Goal: Navigation & Orientation: Find specific page/section

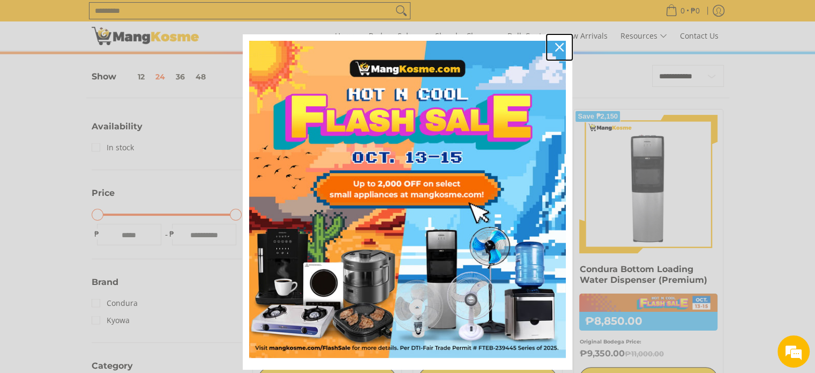
click at [556, 45] on icon "close icon" at bounding box center [559, 47] width 9 height 9
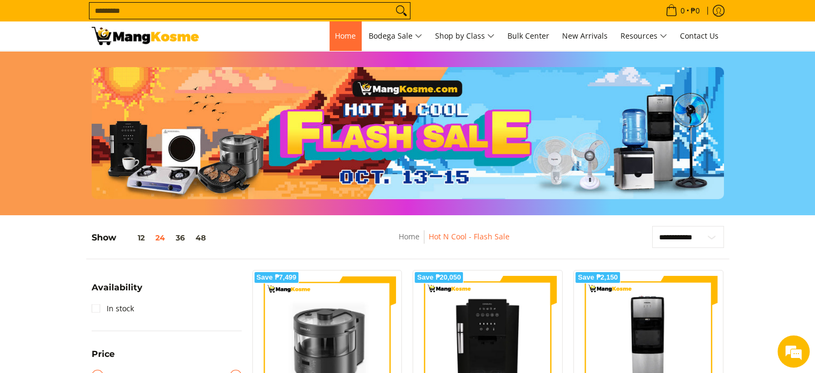
click at [335, 39] on span "Home" at bounding box center [345, 36] width 21 height 10
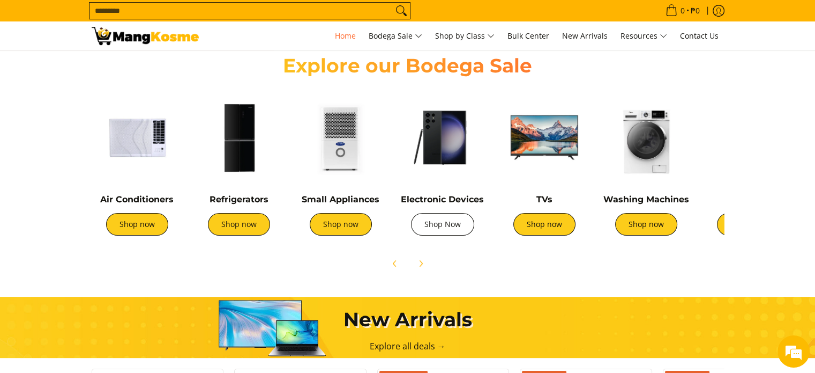
scroll to position [0, 426]
click at [444, 224] on link "Shop Now" at bounding box center [442, 224] width 63 height 23
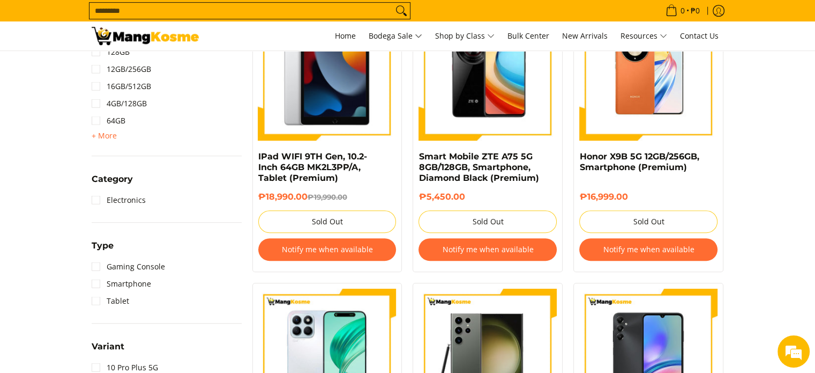
scroll to position [750, 0]
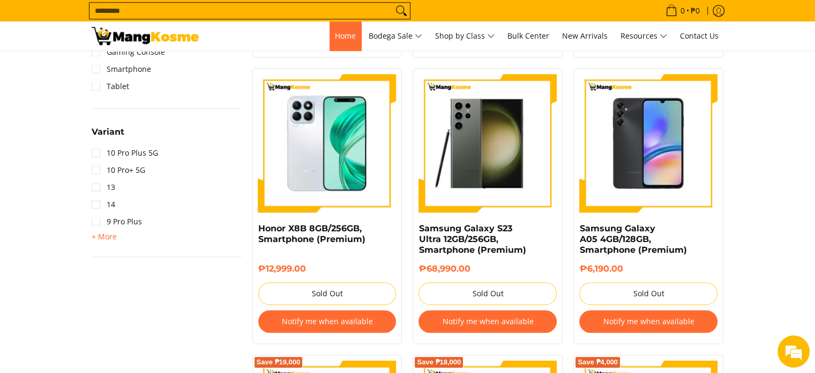
click at [337, 40] on span "Home" at bounding box center [345, 36] width 21 height 10
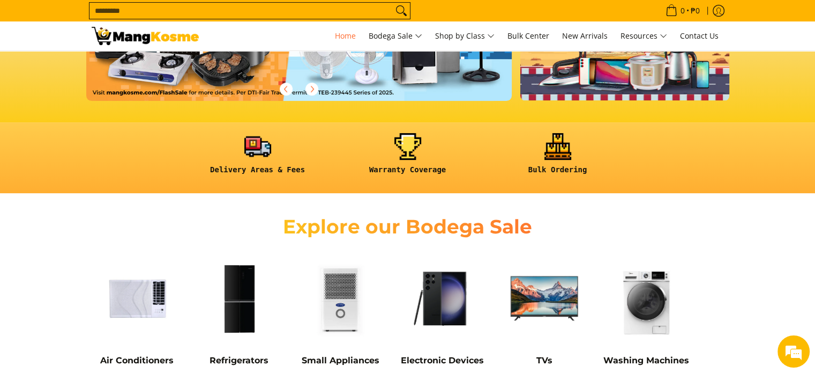
scroll to position [322, 0]
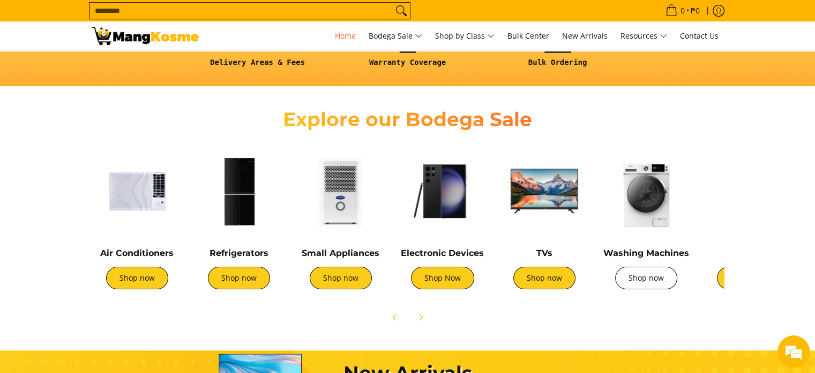
click at [660, 280] on link "Shop now" at bounding box center [646, 277] width 62 height 23
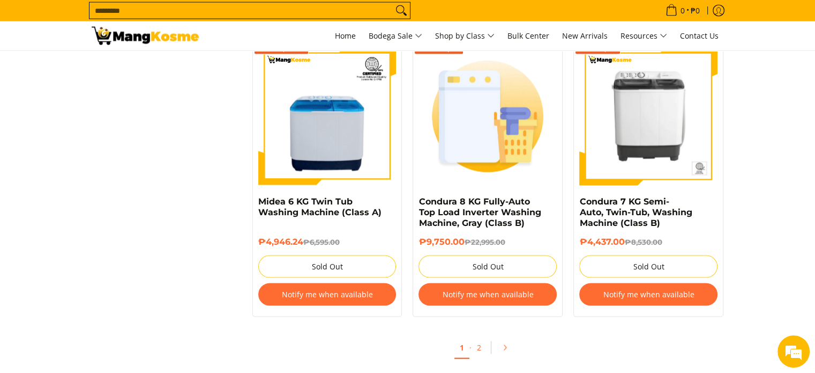
scroll to position [2251, 0]
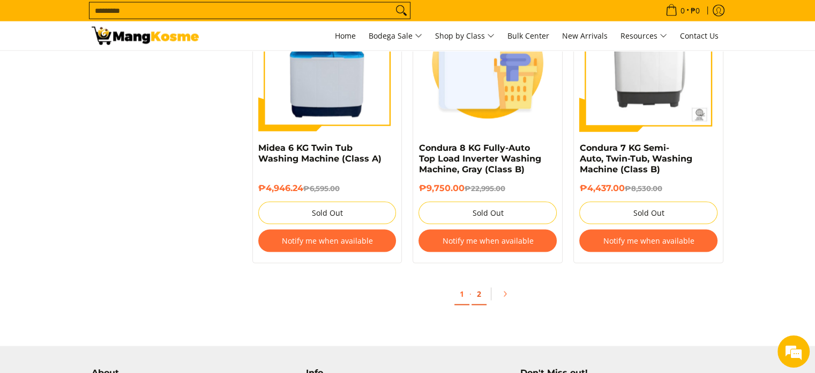
click at [476, 292] on link "2" at bounding box center [479, 294] width 15 height 22
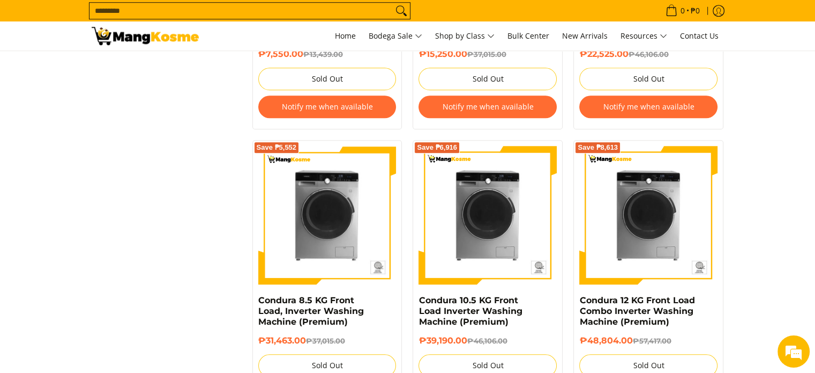
scroll to position [1018, 0]
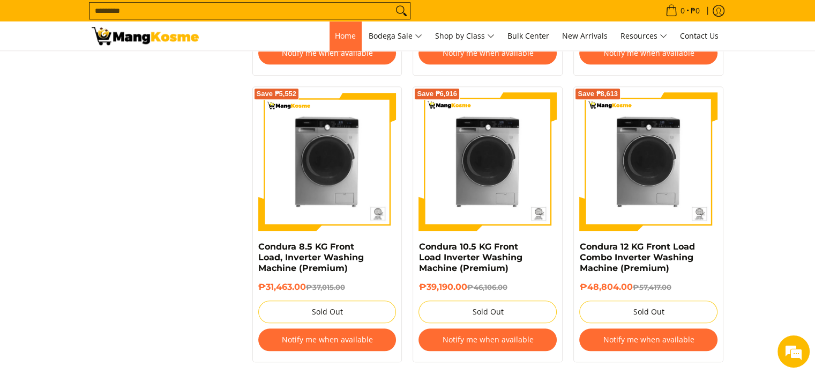
click at [335, 36] on span "Home" at bounding box center [345, 36] width 21 height 10
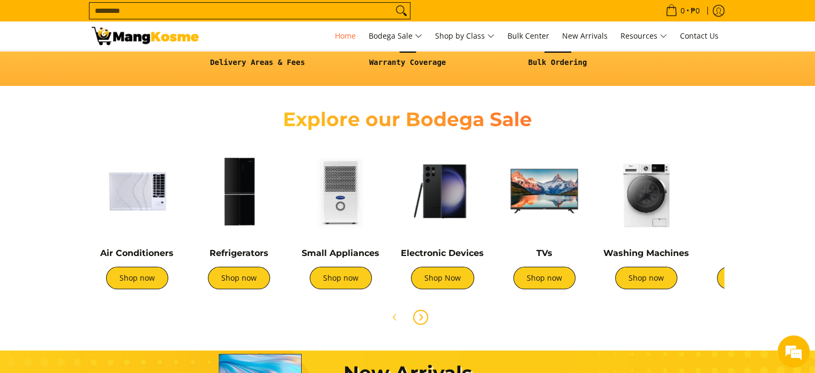
click at [419, 318] on icon "Next" at bounding box center [420, 316] width 9 height 9
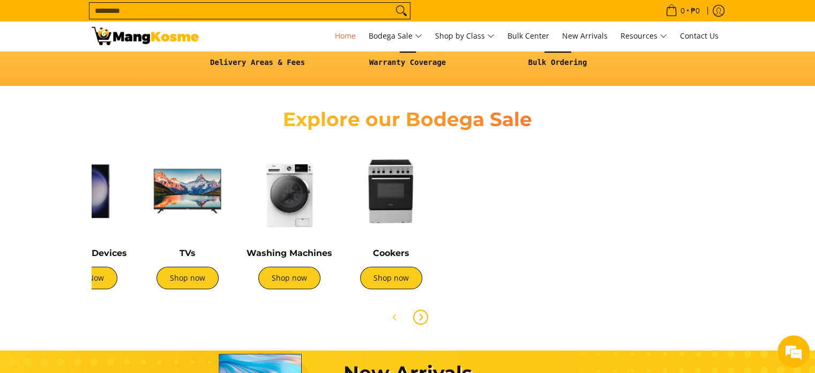
scroll to position [0, 357]
click at [374, 282] on link "Shop now" at bounding box center [391, 277] width 62 height 23
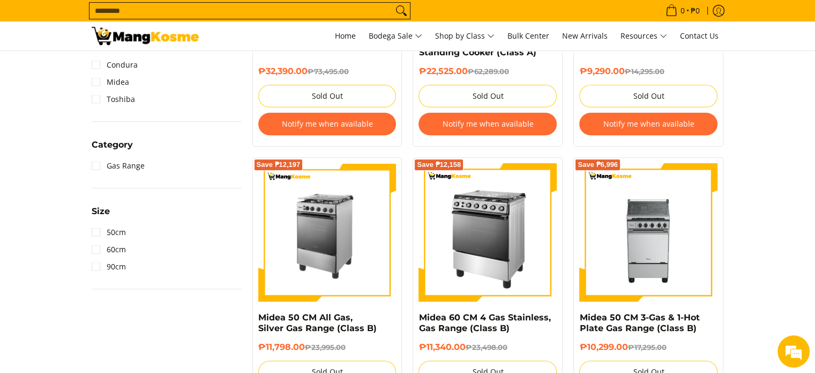
scroll to position [482, 0]
